Goal: Transaction & Acquisition: Purchase product/service

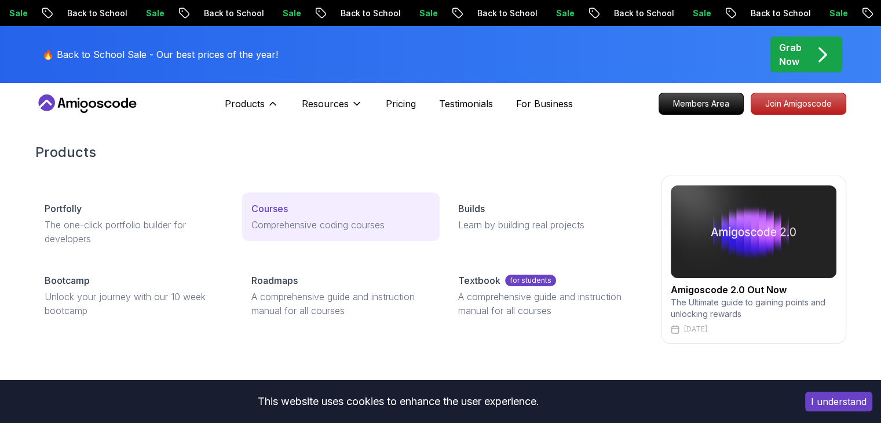
click at [305, 220] on p "Comprehensive coding courses" at bounding box center [340, 225] width 179 height 14
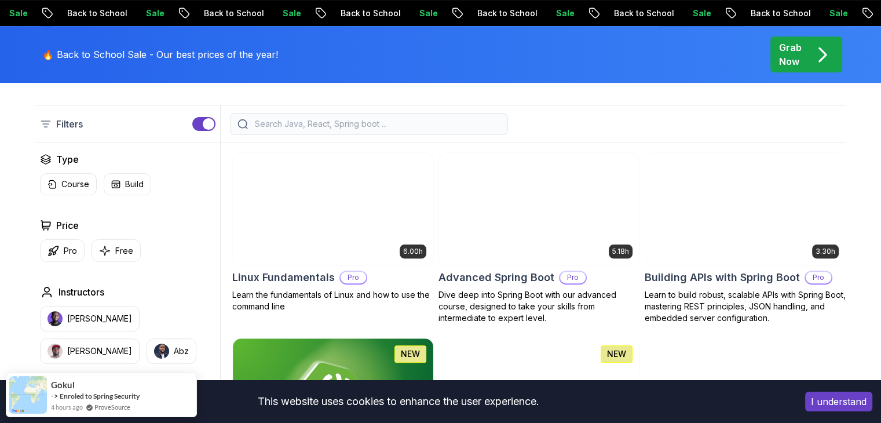
scroll to position [290, 0]
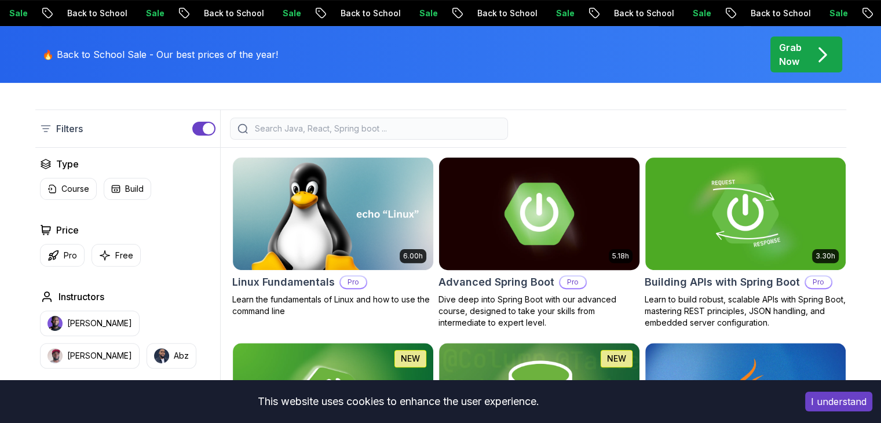
click at [503, 274] on h2 "Advanced Spring Boot" at bounding box center [496, 282] width 116 height 16
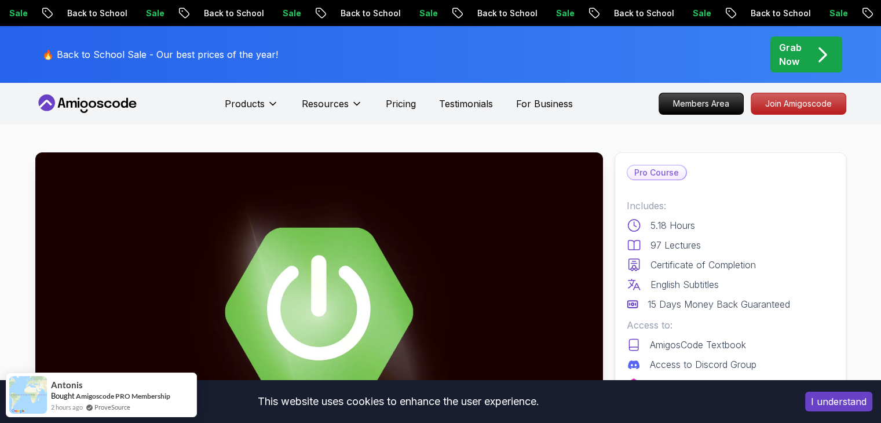
click at [820, 46] on icon "pre-order" at bounding box center [822, 54] width 23 height 23
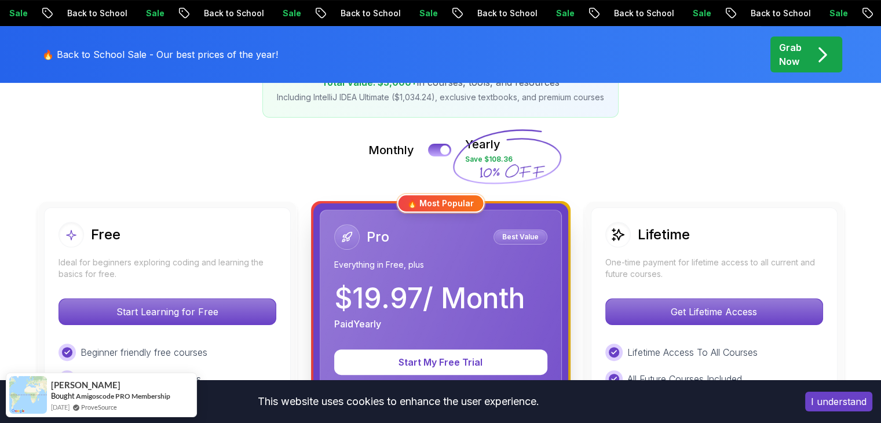
scroll to position [174, 0]
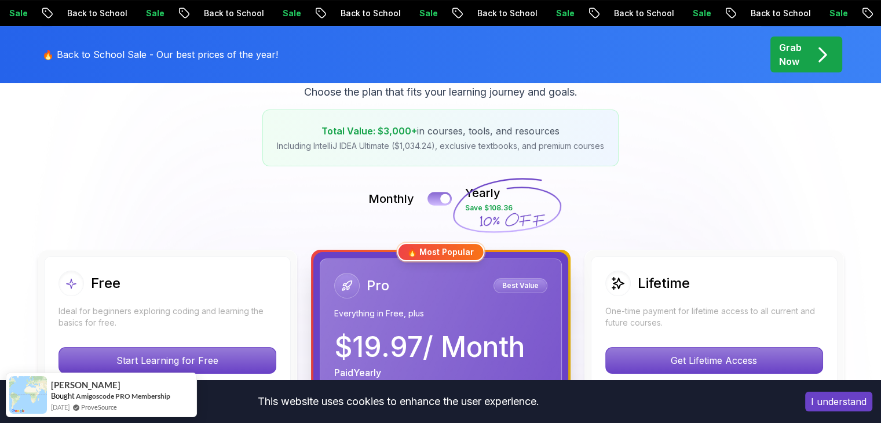
click at [444, 199] on div at bounding box center [445, 199] width 10 height 10
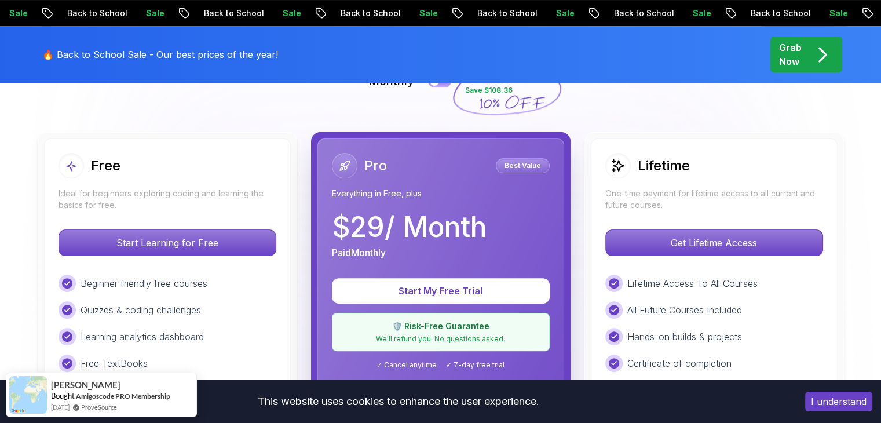
scroll to position [232, 0]
